Goal: Task Accomplishment & Management: Use online tool/utility

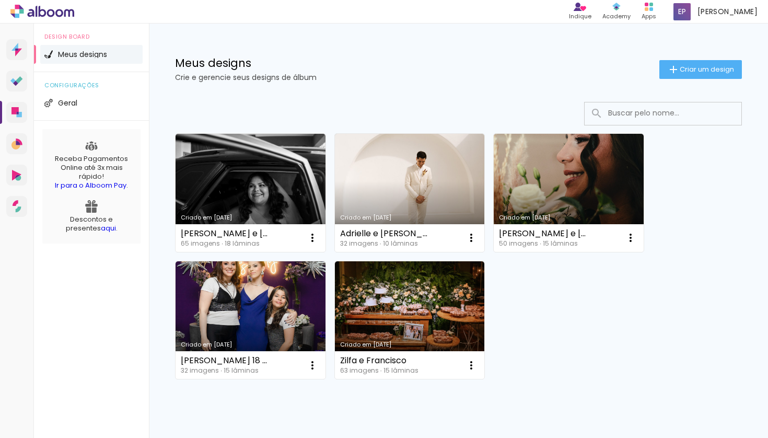
click at [214, 168] on link "Criado em [DATE]" at bounding box center [251, 193] width 150 height 118
